Goal: Transaction & Acquisition: Subscribe to service/newsletter

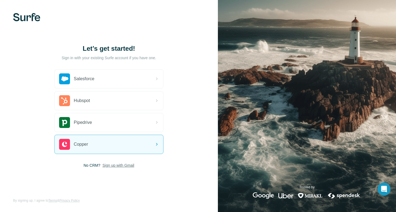
click at [119, 166] on span "Sign up with Gmail" at bounding box center [118, 164] width 32 height 5
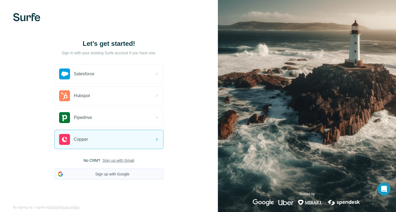
click at [111, 175] on button "Sign up with Google" at bounding box center [108, 173] width 109 height 11
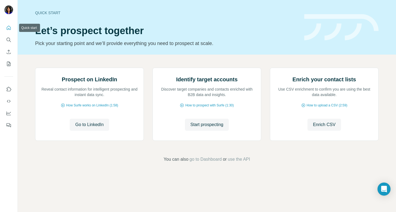
click at [8, 27] on icon "Quick start" at bounding box center [8, 27] width 5 height 5
click at [9, 40] on icon "Search" at bounding box center [10, 41] width 2 height 2
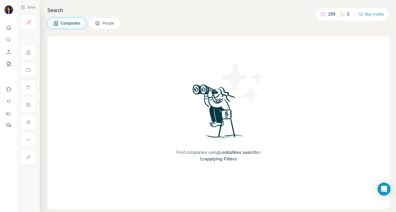
click at [330, 15] on p "189" at bounding box center [331, 14] width 7 height 7
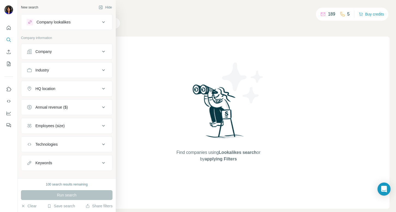
click at [52, 54] on div "Company" at bounding box center [43, 51] width 16 height 5
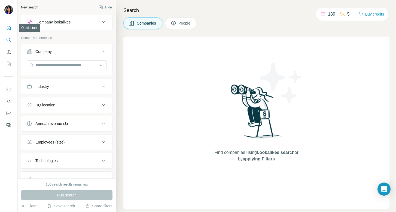
click at [8, 28] on icon "Quick start" at bounding box center [8, 27] width 5 height 5
